Goal: Transaction & Acquisition: Obtain resource

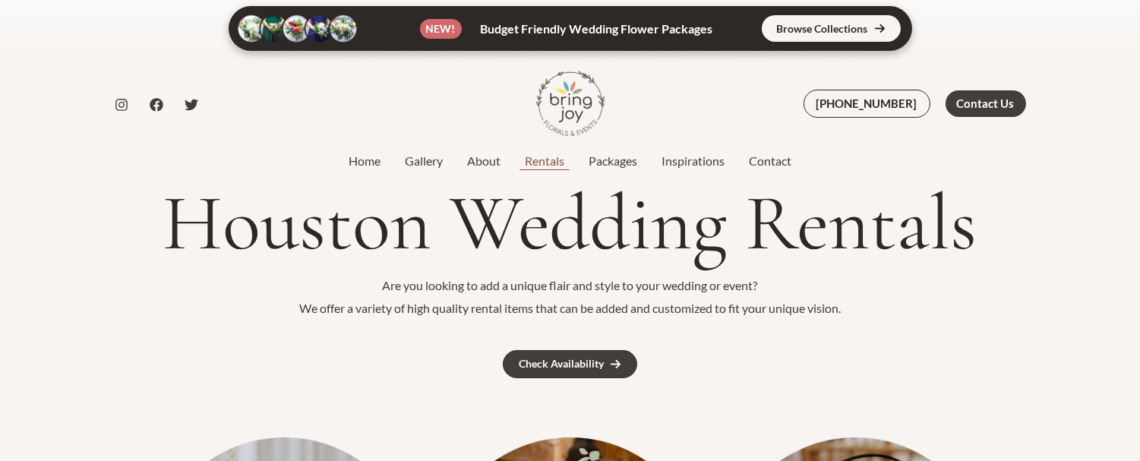
click at [544, 162] on link "Rentals" at bounding box center [544, 161] width 64 height 18
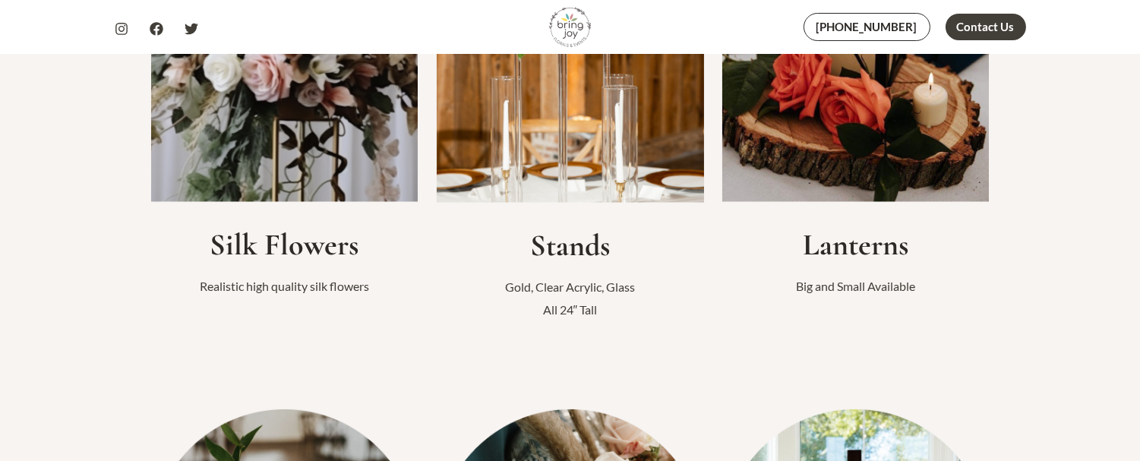
scroll to position [506, 0]
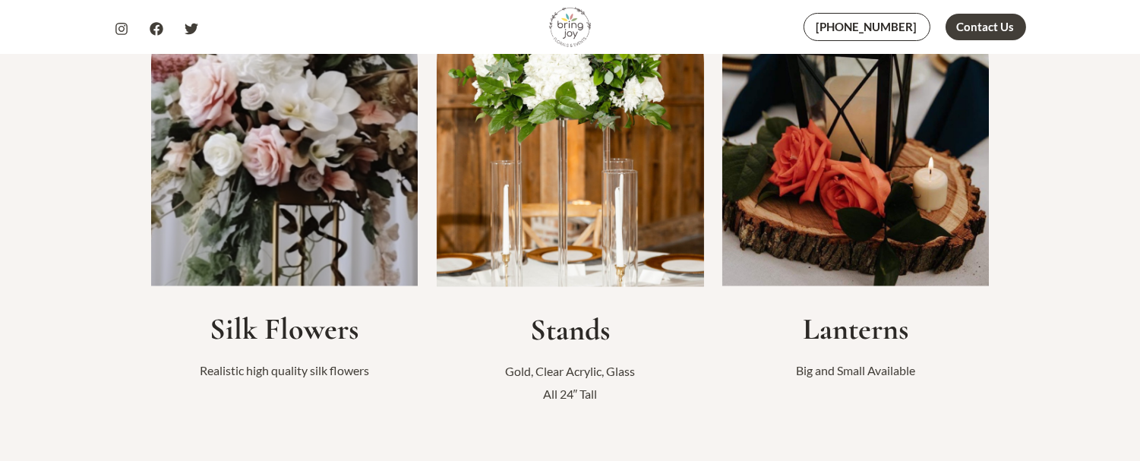
click at [920, 191] on img at bounding box center [855, 109] width 267 height 355
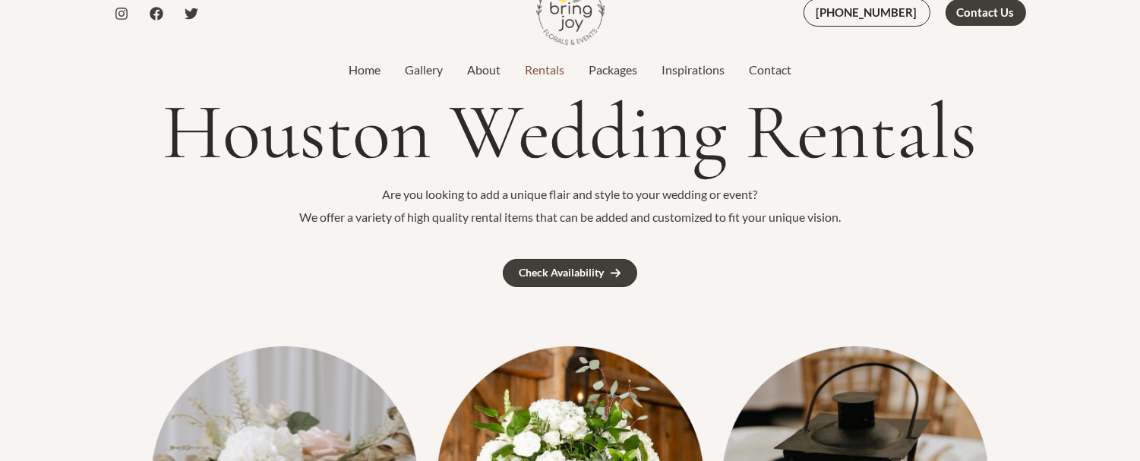
scroll to position [84, 0]
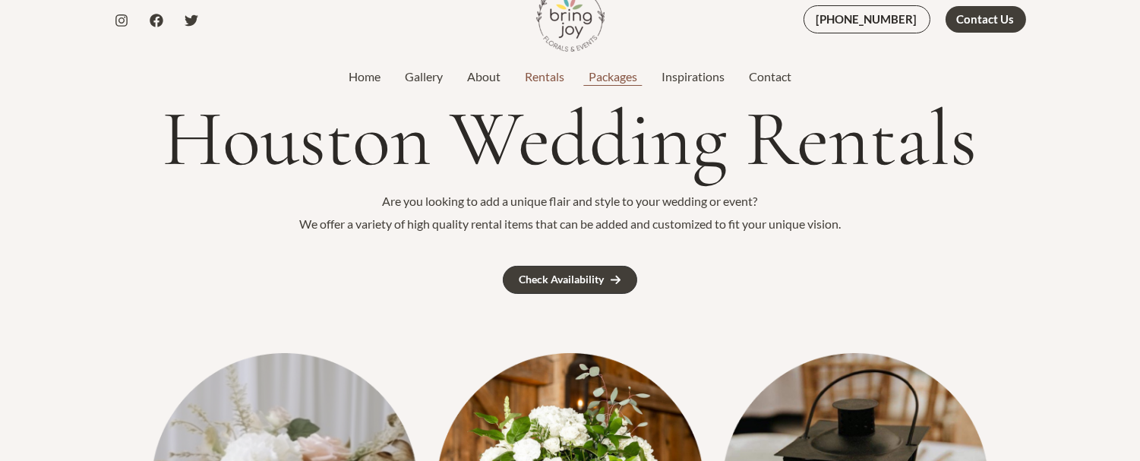
click at [620, 71] on link "Packages" at bounding box center [612, 77] width 73 height 18
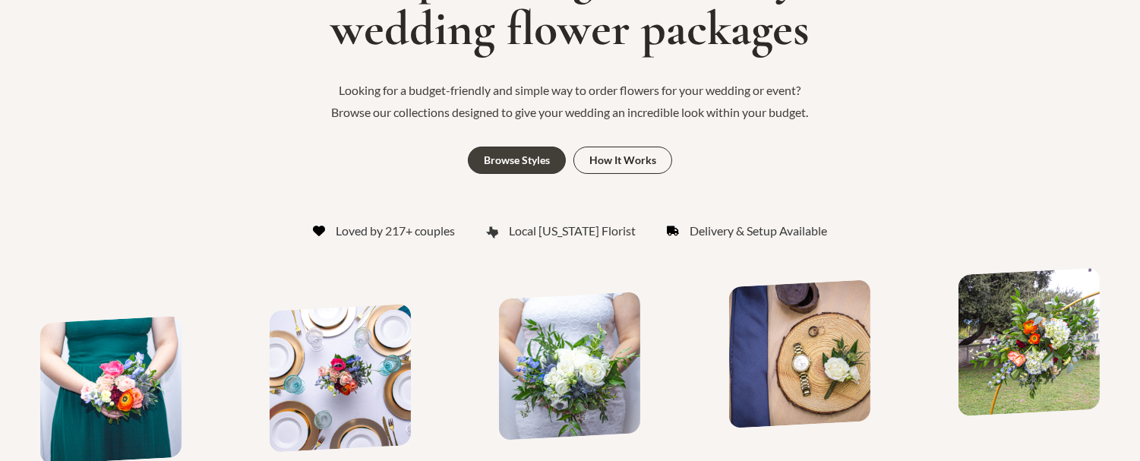
scroll to position [253, 0]
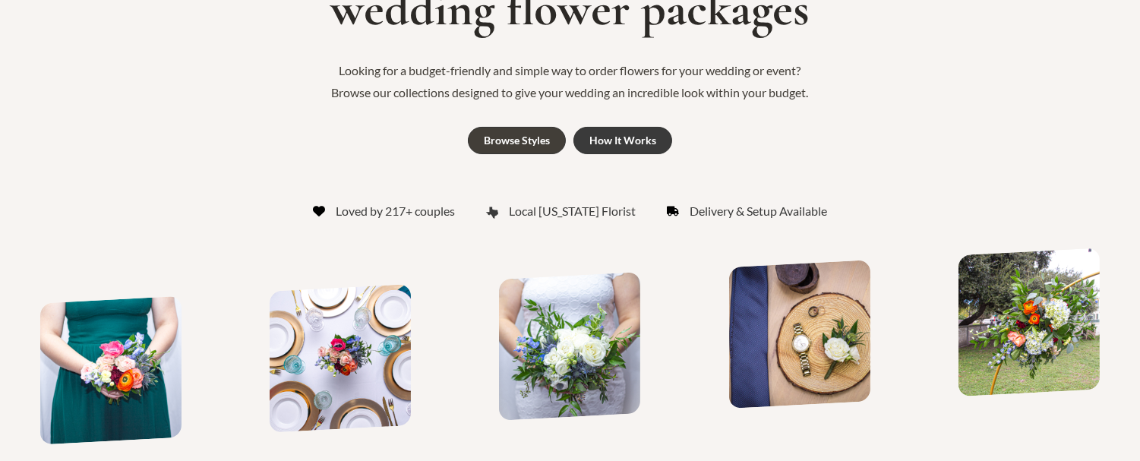
click at [633, 140] on div "How It Works" at bounding box center [622, 140] width 67 height 11
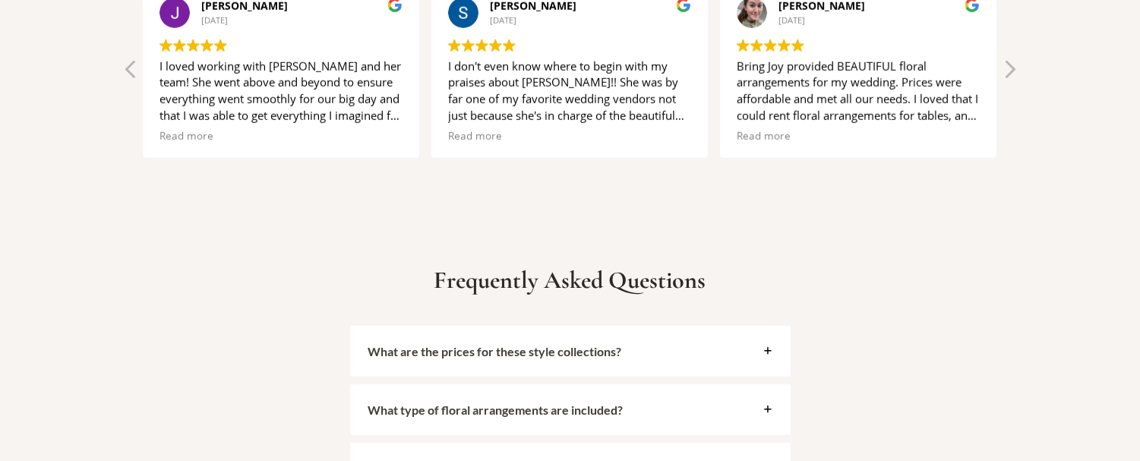
scroll to position [2839, 0]
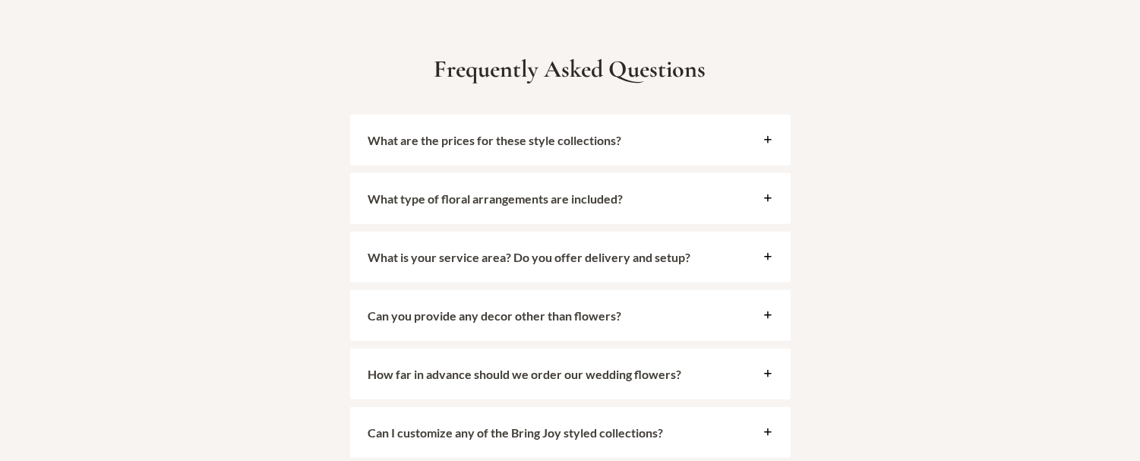
scroll to position [253, 0]
